Goal: Information Seeking & Learning: Learn about a topic

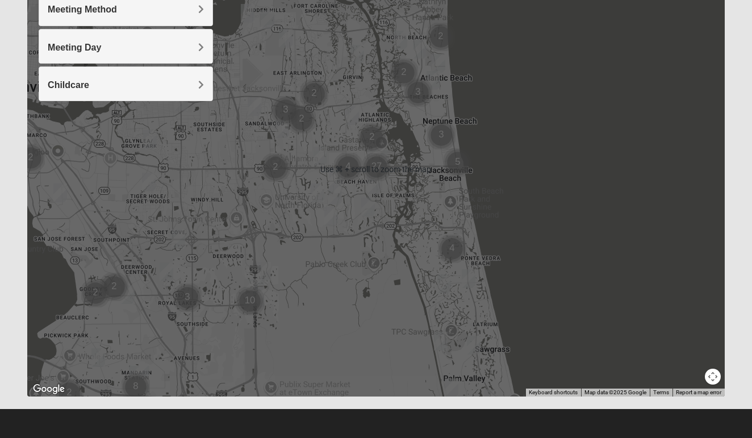
scroll to position [187, 0]
click at [326, 257] on div at bounding box center [376, 169] width 698 height 454
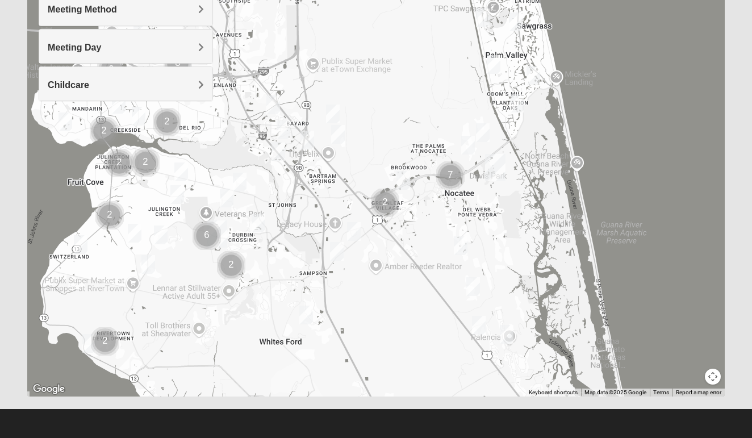
drag, startPoint x: 326, startPoint y: 257, endPoint x: 358, endPoint y: -67, distance: 325.4
click at [358, 0] on html "Hello [PERSON_NAME] My Account Log Out Find A Group Error" at bounding box center [376, 126] width 752 height 626
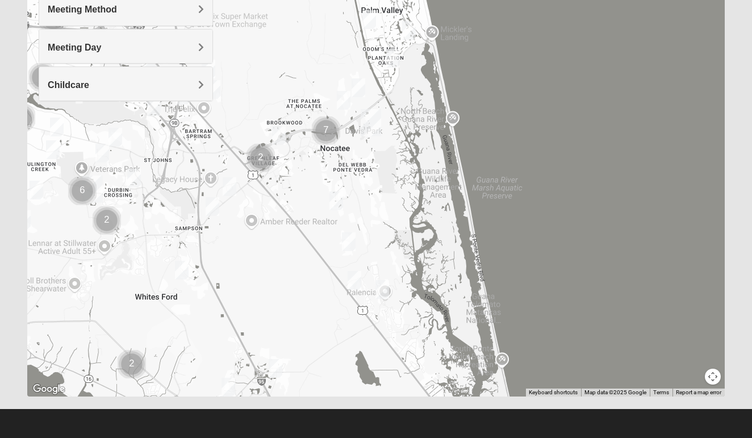
drag, startPoint x: 478, startPoint y: 143, endPoint x: 366, endPoint y: 96, distance: 120.7
click at [366, 96] on div at bounding box center [376, 169] width 698 height 454
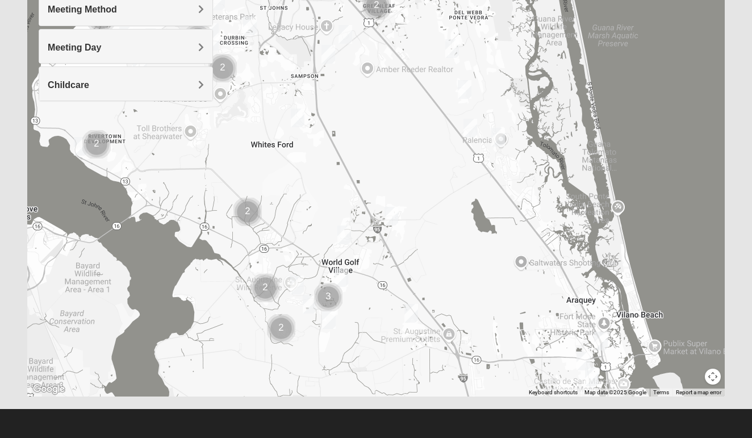
drag, startPoint x: 232, startPoint y: 144, endPoint x: 343, endPoint y: -40, distance: 214.8
click at [343, 0] on html "Hello [PERSON_NAME] My Account Log Out Find A Group Error" at bounding box center [376, 126] width 752 height 626
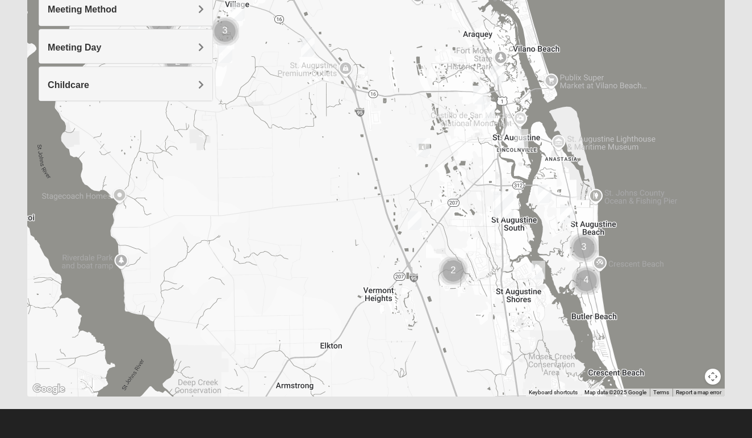
drag, startPoint x: 443, startPoint y: 260, endPoint x: 352, endPoint y: 46, distance: 232.2
click at [352, 46] on div at bounding box center [376, 169] width 698 height 454
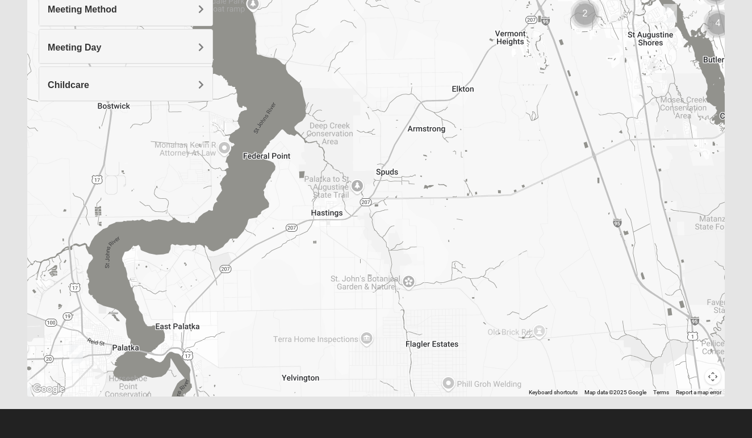
drag, startPoint x: 367, startPoint y: 245, endPoint x: 509, endPoint y: -2, distance: 285.5
click at [509, 0] on html "Hello [PERSON_NAME] My Account Log Out Find A Group Error" at bounding box center [376, 126] width 752 height 626
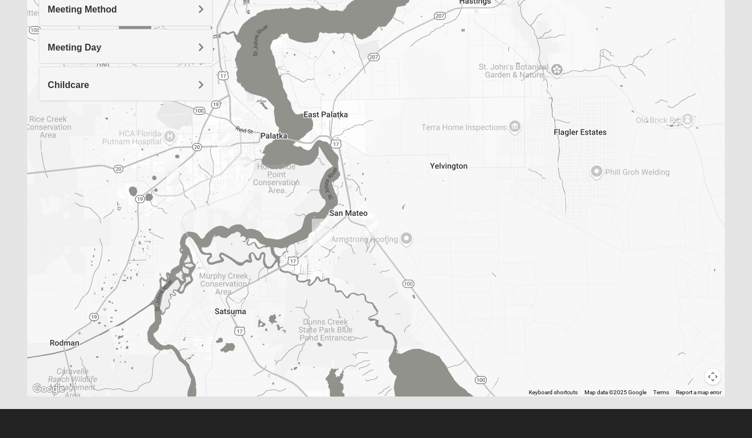
drag, startPoint x: 292, startPoint y: 266, endPoint x: 448, endPoint y: 55, distance: 262.5
click at [448, 55] on div at bounding box center [376, 169] width 698 height 454
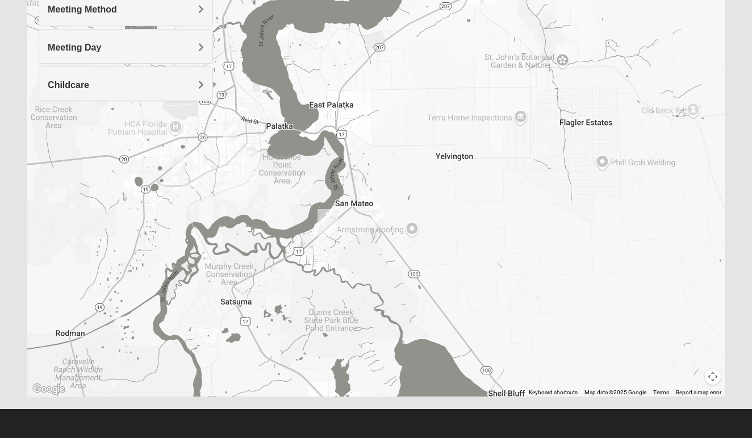
click at [376, 218] on img "Mixed Gett 32189" at bounding box center [378, 219] width 14 height 19
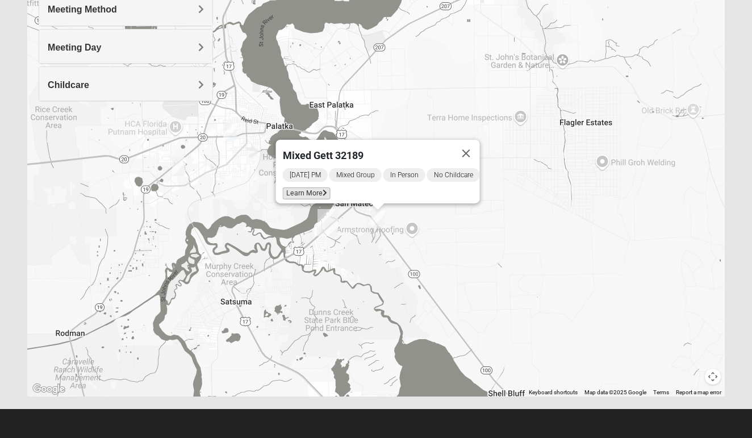
click at [322, 190] on icon at bounding box center [324, 193] width 5 height 7
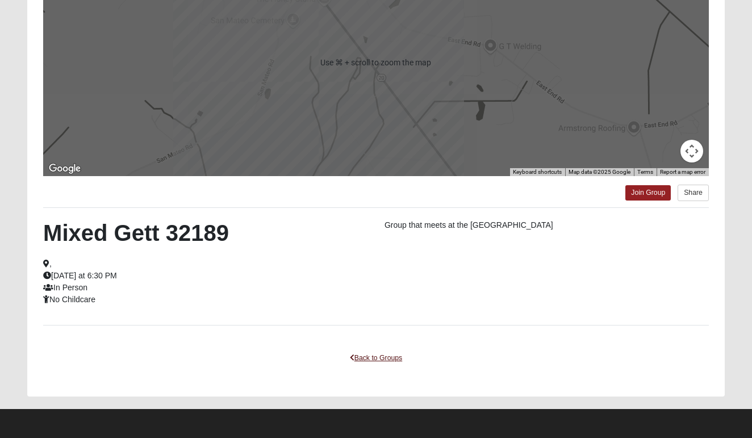
scroll to position [175, 0]
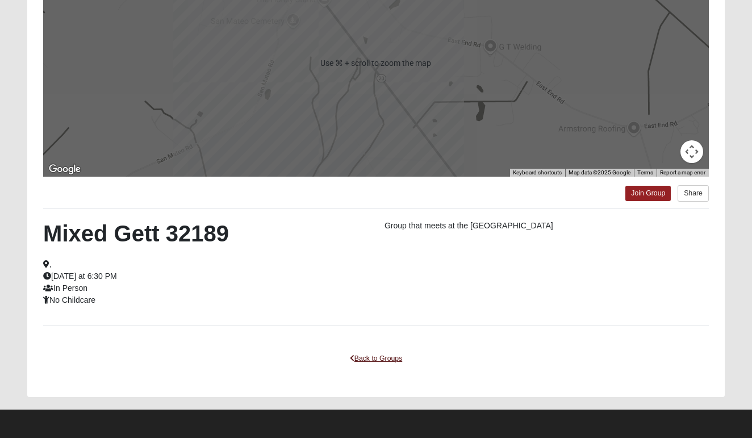
click at [386, 359] on link "Back to Groups" at bounding box center [376, 359] width 67 height 18
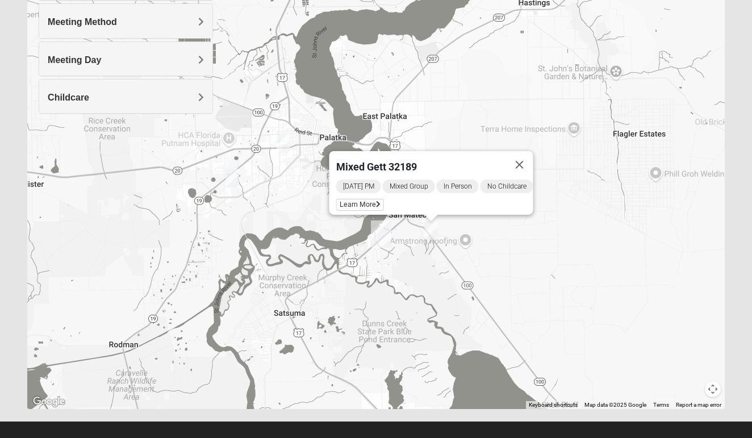
drag, startPoint x: 376, startPoint y: 249, endPoint x: 440, endPoint y: 248, distance: 64.2
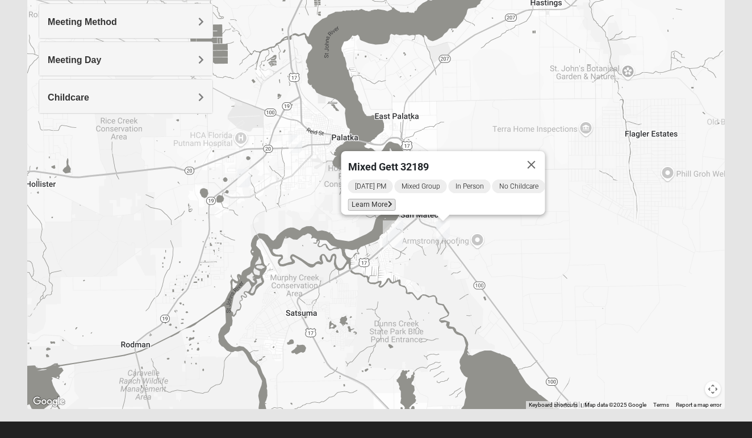
click at [373, 201] on span "Learn More" at bounding box center [372, 205] width 48 height 12
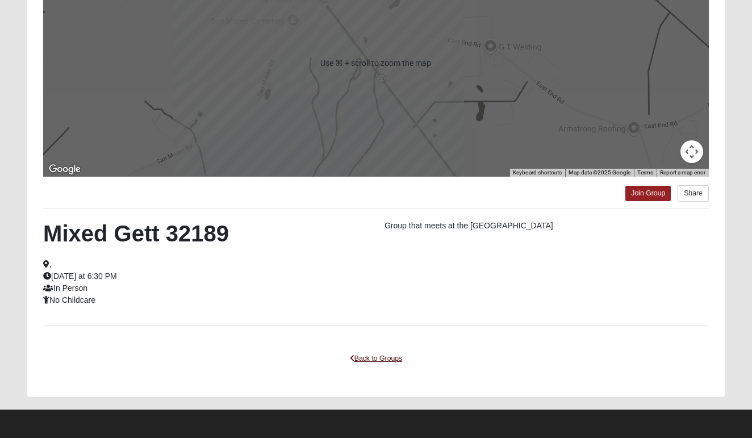
click at [362, 359] on link "Back to Groups" at bounding box center [376, 359] width 67 height 18
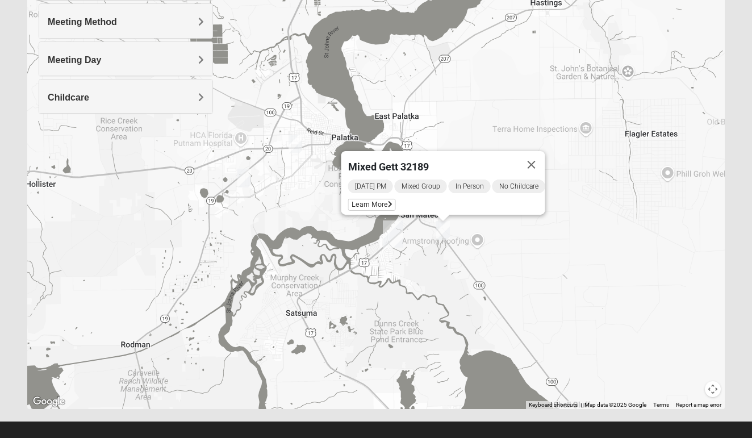
click at [296, 147] on img "Mixed Cravens 32177" at bounding box center [296, 144] width 14 height 19
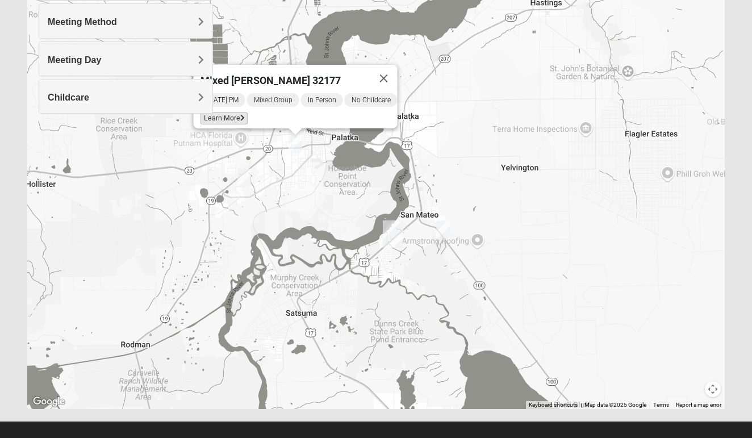
click at [226, 112] on span "Learn More" at bounding box center [224, 118] width 48 height 12
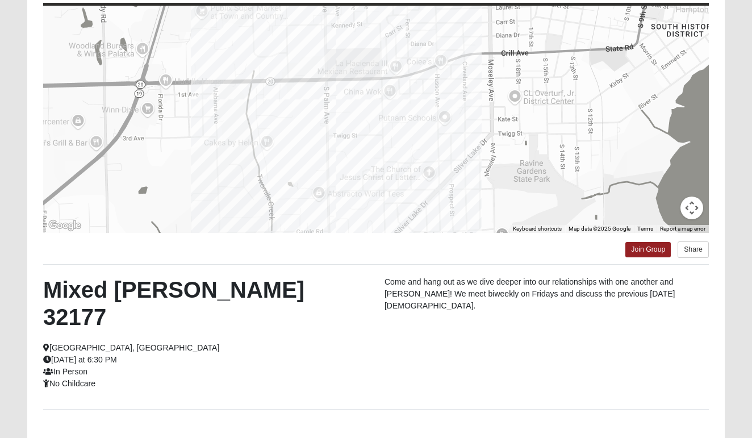
scroll to position [117, 0]
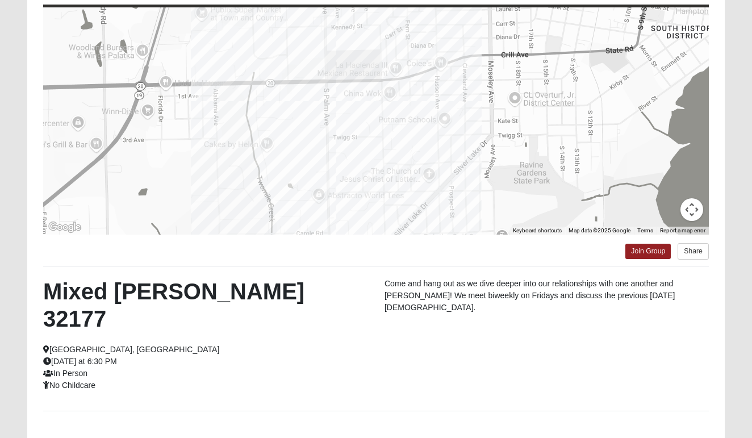
click at [373, 435] on link "Back to Groups" at bounding box center [376, 444] width 67 height 18
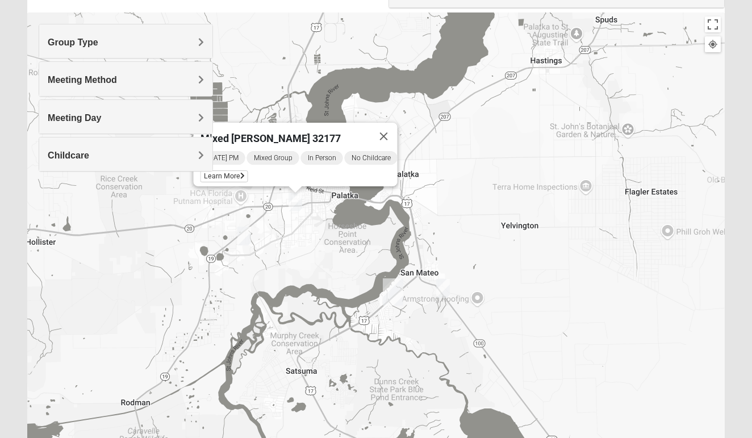
click at [245, 237] on img "Mixed Gill 32177" at bounding box center [244, 236] width 14 height 19
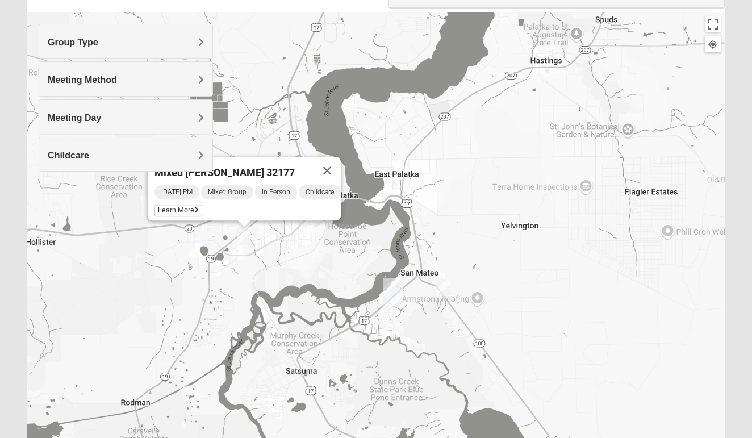
click at [293, 165] on div "Mixed [PERSON_NAME] 32177" at bounding box center [234, 170] width 159 height 27
click at [279, 165] on div "Mixed [PERSON_NAME] 32177" at bounding box center [234, 170] width 159 height 27
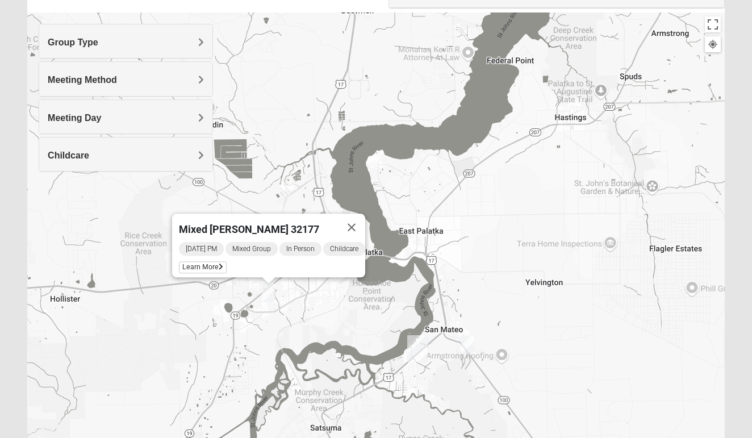
drag, startPoint x: 319, startPoint y: 286, endPoint x: 344, endPoint y: 344, distance: 62.9
click at [344, 344] on div "Mixed [PERSON_NAME] 32177 [DATE] PM Mixed Group In Person Childcare Learn More" at bounding box center [376, 239] width 698 height 454
click at [270, 293] on img "Mixed Gill 32177" at bounding box center [269, 292] width 14 height 19
click at [192, 261] on span "Learn More" at bounding box center [203, 267] width 48 height 12
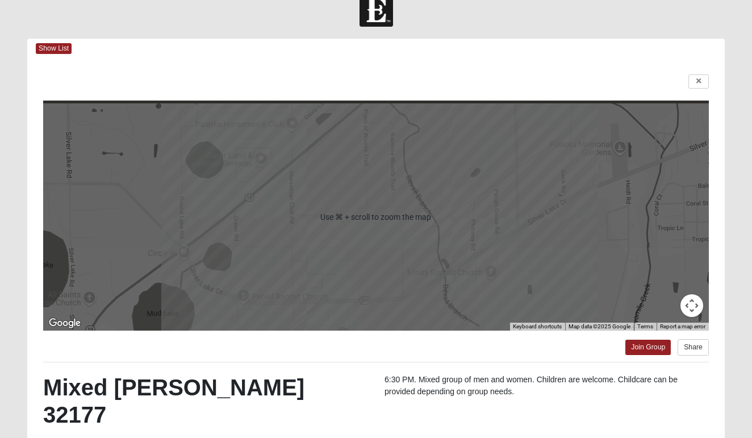
scroll to position [0, 0]
